Goal: Information Seeking & Learning: Understand process/instructions

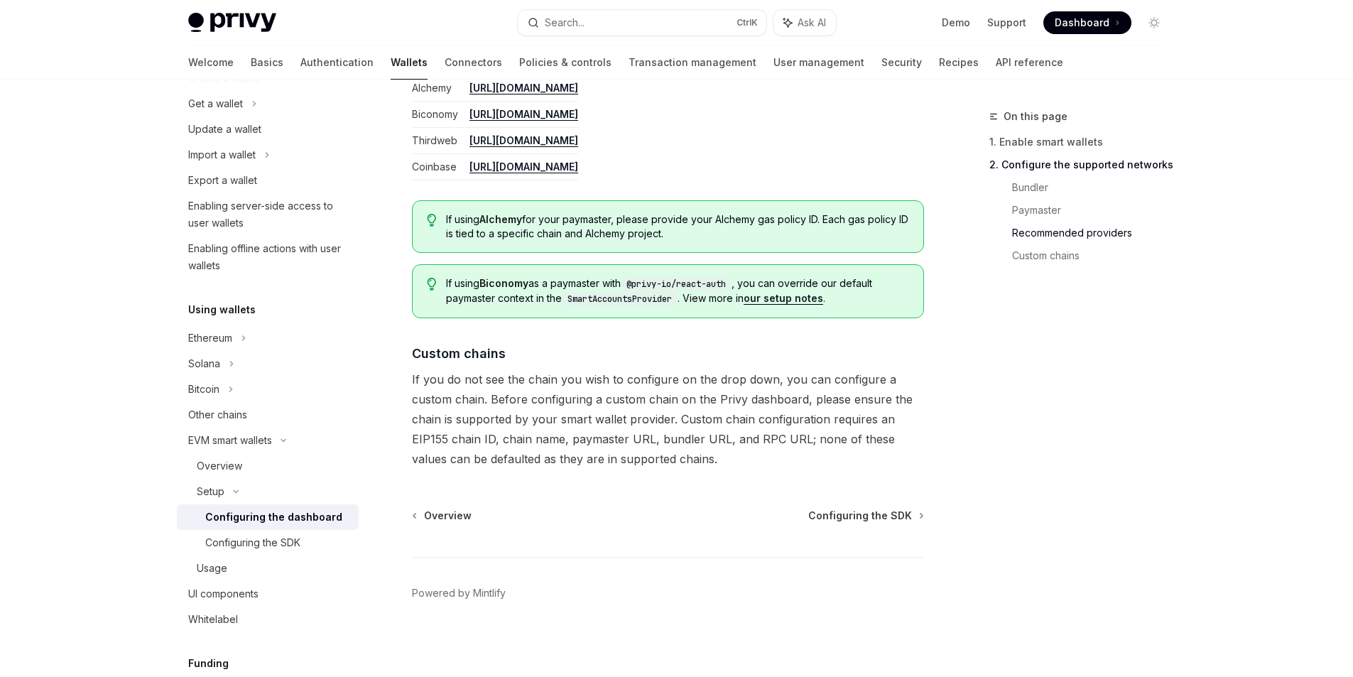
scroll to position [1858, 0]
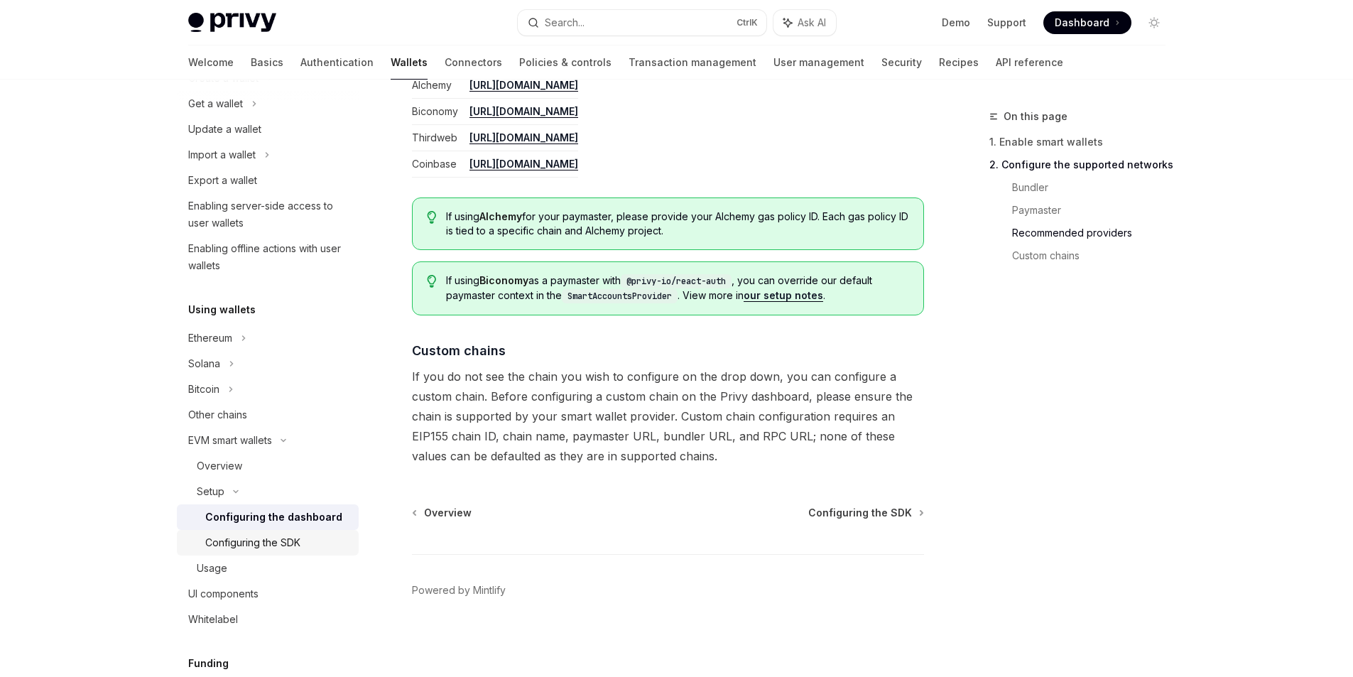
click at [300, 551] on link "Configuring the SDK" at bounding box center [268, 543] width 182 height 26
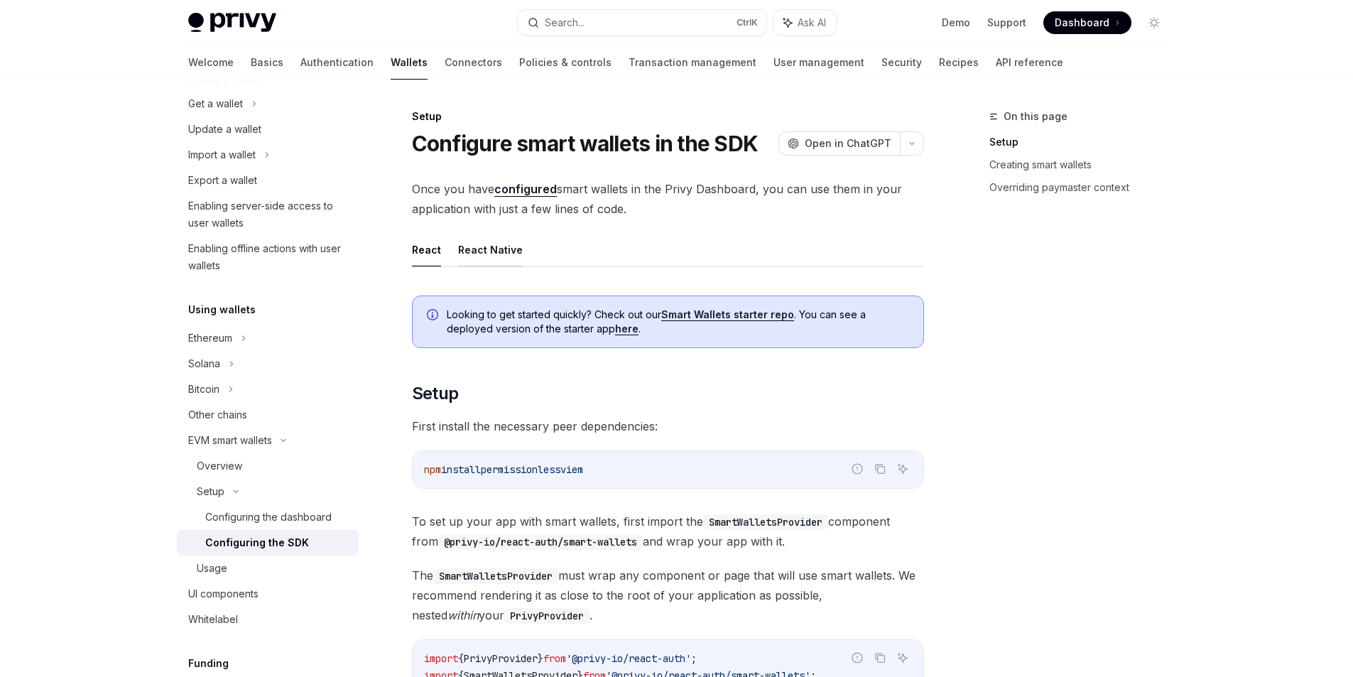
click at [489, 251] on button "React Native" at bounding box center [490, 249] width 65 height 33
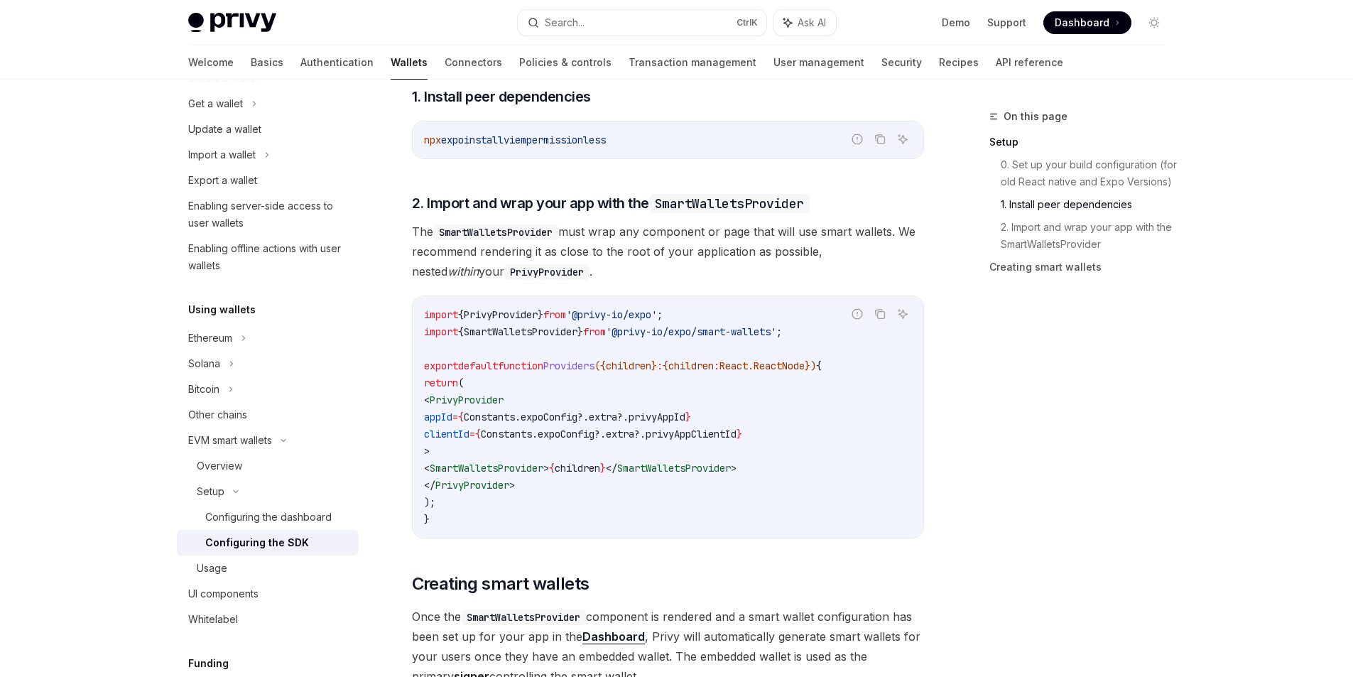
scroll to position [1172, 0]
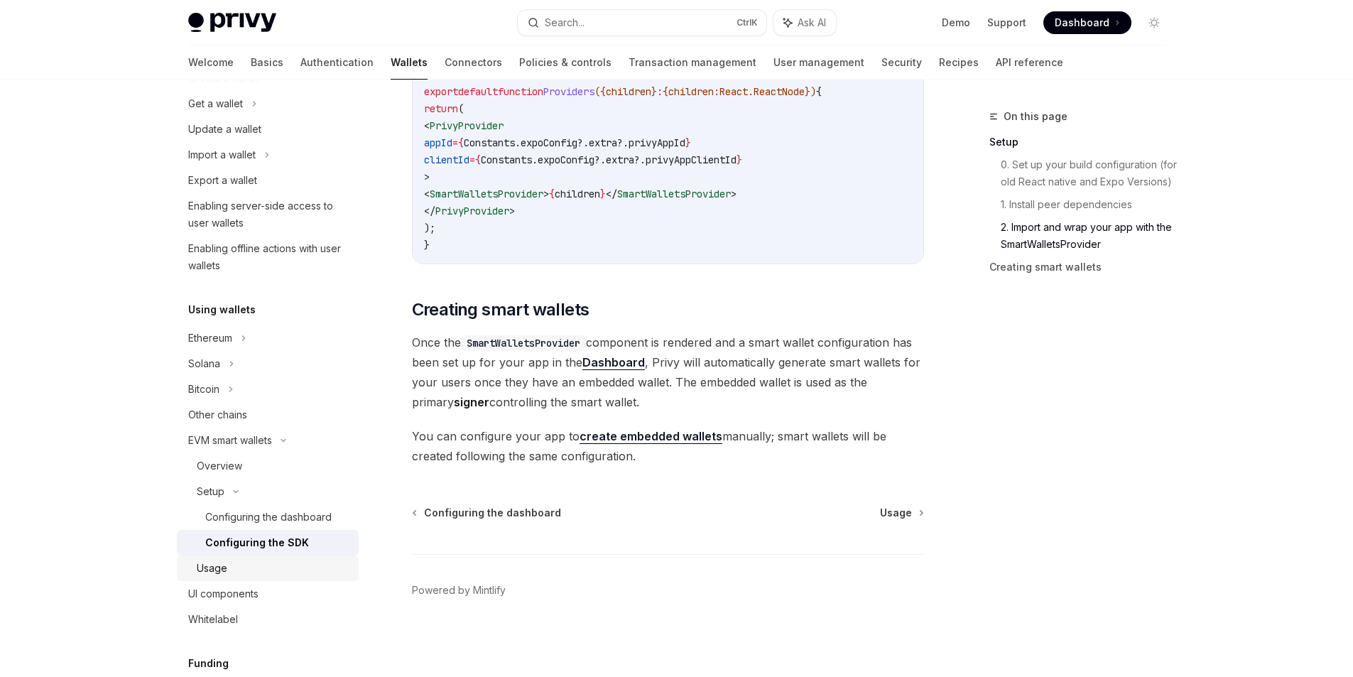
click at [242, 560] on div "Usage" at bounding box center [273, 568] width 153 height 17
type textarea "*"
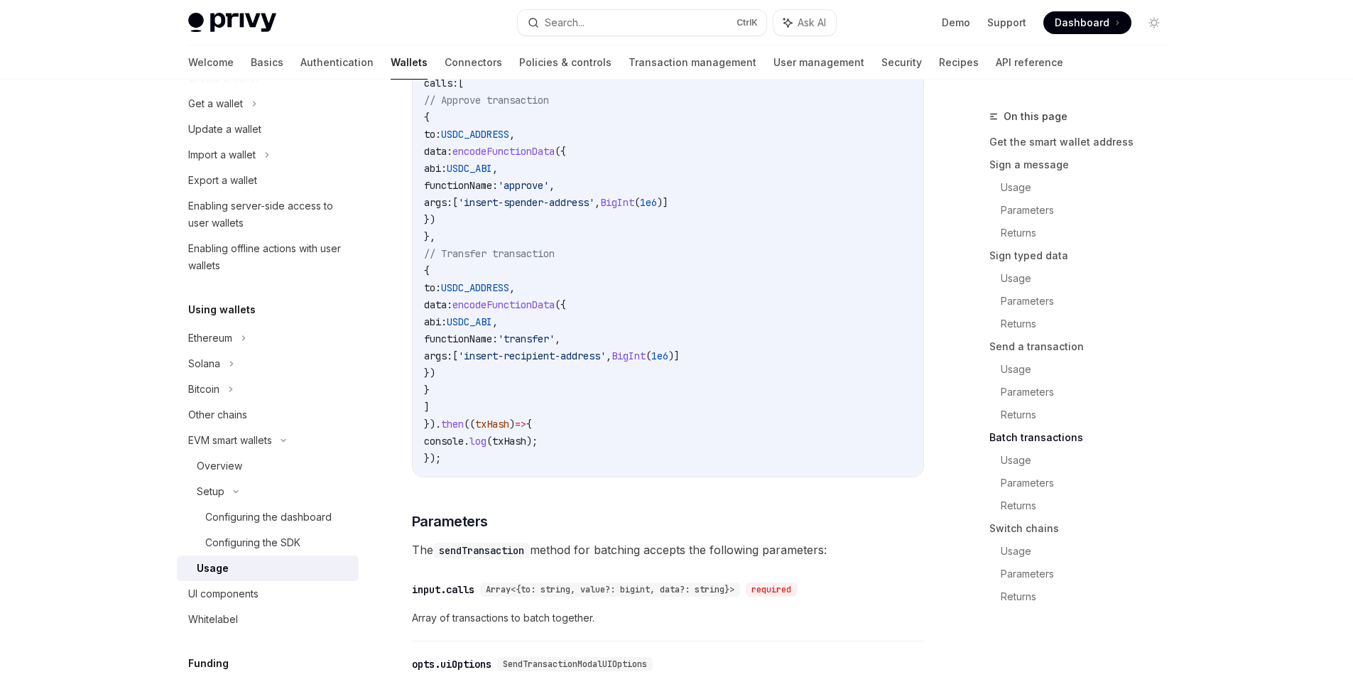
scroll to position [3195, 0]
